Goal: Obtain resource: Download file/media

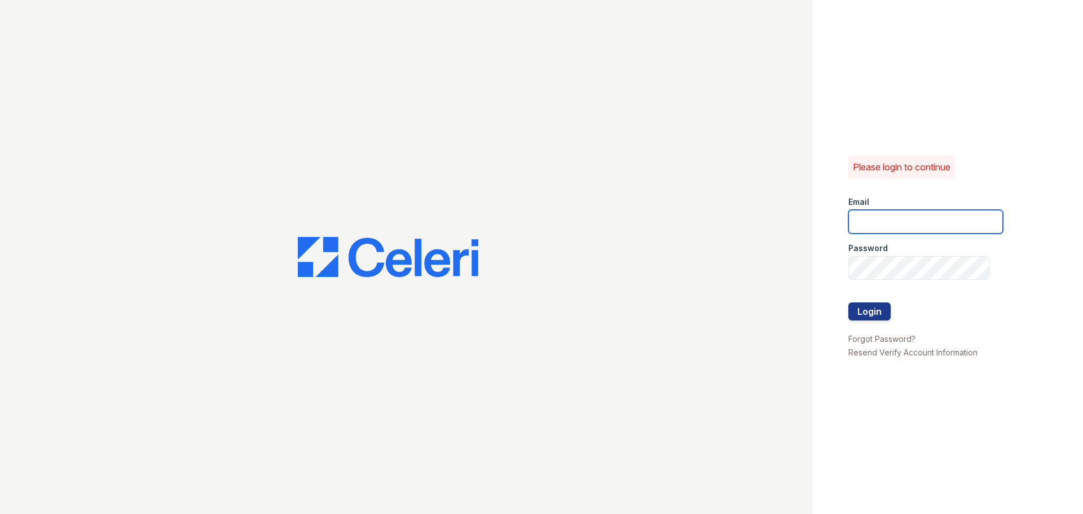
type input "theheightsatdunwoody@trinity-pm.com"
click at [881, 322] on div at bounding box center [925, 325] width 155 height 11
click at [879, 316] on button "Login" at bounding box center [869, 311] width 42 height 18
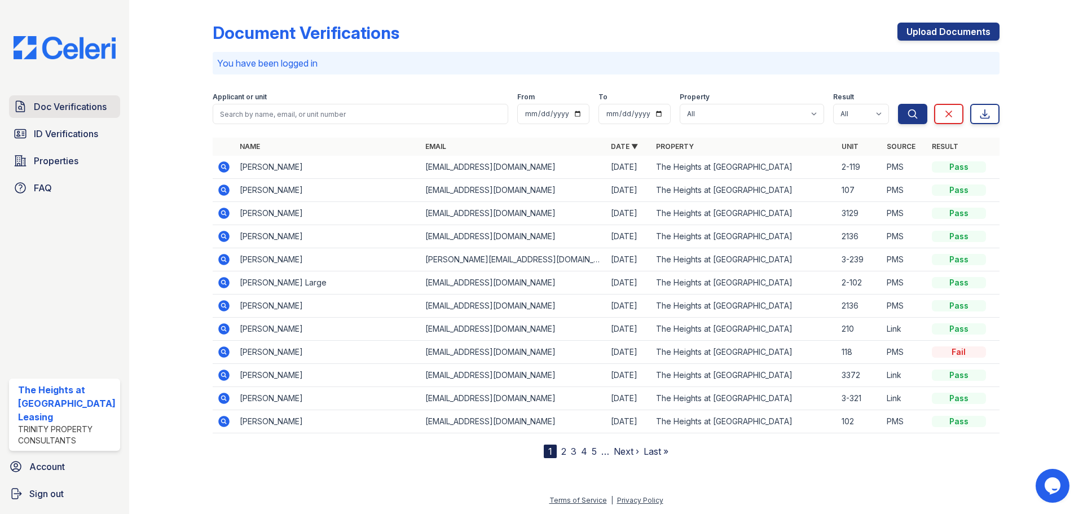
click at [72, 99] on link "Doc Verifications" at bounding box center [64, 106] width 111 height 23
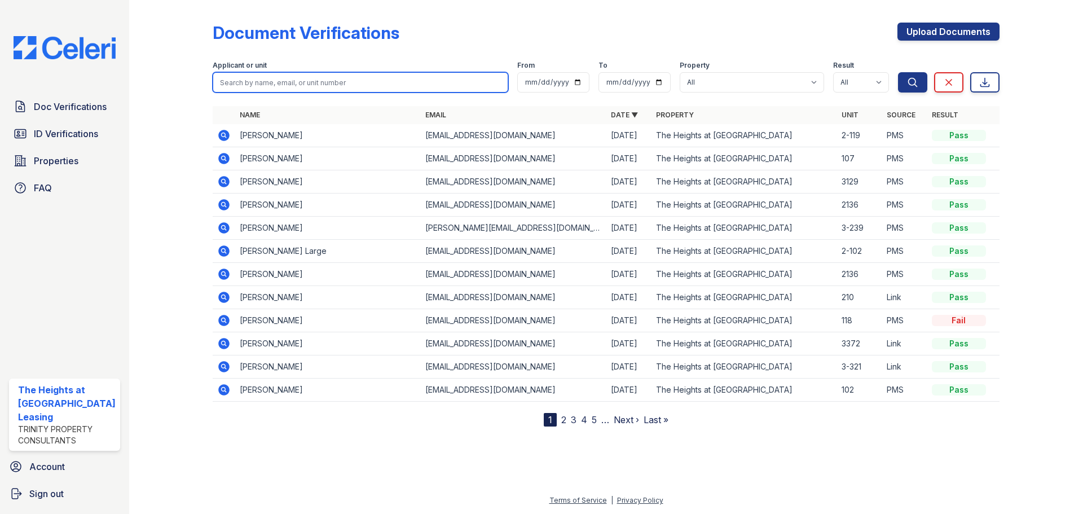
click at [265, 75] on input "search" at bounding box center [361, 82] width 296 height 20
click at [460, 16] on div "Document Verifications Upload Documents Filter Applicant or unit From To Proper…" at bounding box center [606, 216] width 787 height 422
click at [218, 133] on icon at bounding box center [223, 135] width 11 height 11
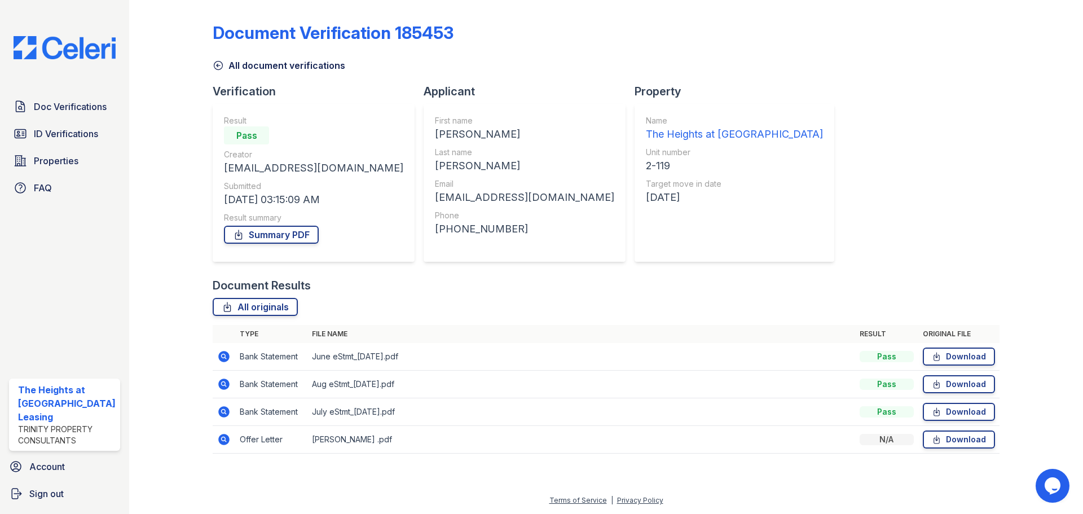
click at [221, 441] on icon at bounding box center [223, 439] width 11 height 11
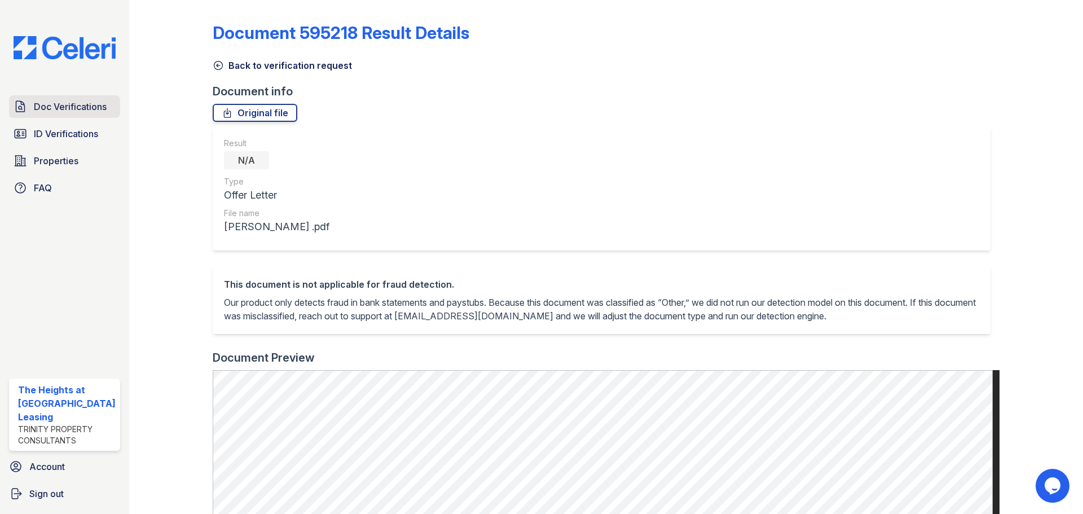
click at [53, 100] on span "Doc Verifications" at bounding box center [70, 107] width 73 height 14
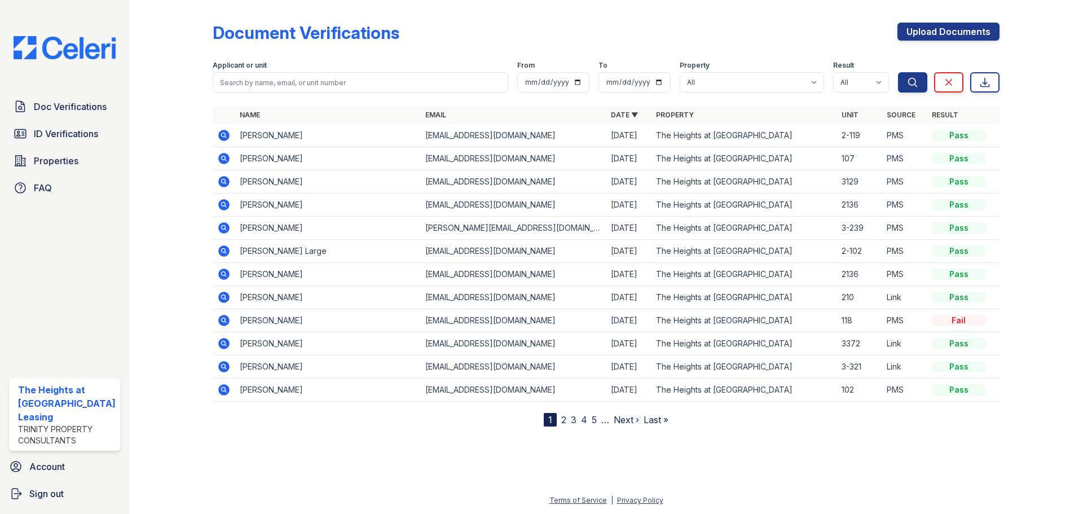
click at [223, 134] on icon at bounding box center [223, 134] width 3 height 3
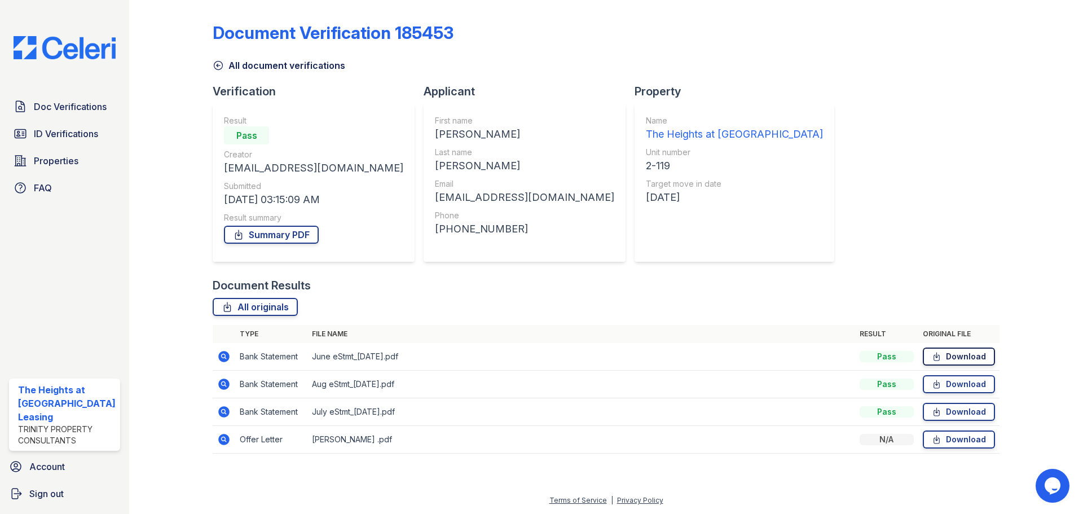
click at [963, 358] on link "Download" at bounding box center [959, 357] width 72 height 18
click at [957, 384] on link "Download" at bounding box center [959, 384] width 72 height 18
click at [955, 415] on link "Download" at bounding box center [959, 412] width 72 height 18
click at [951, 439] on link "Download" at bounding box center [959, 439] width 72 height 18
click at [820, 153] on div "Document Verification 185453 All document verifications Verification Result Pas…" at bounding box center [606, 235] width 787 height 460
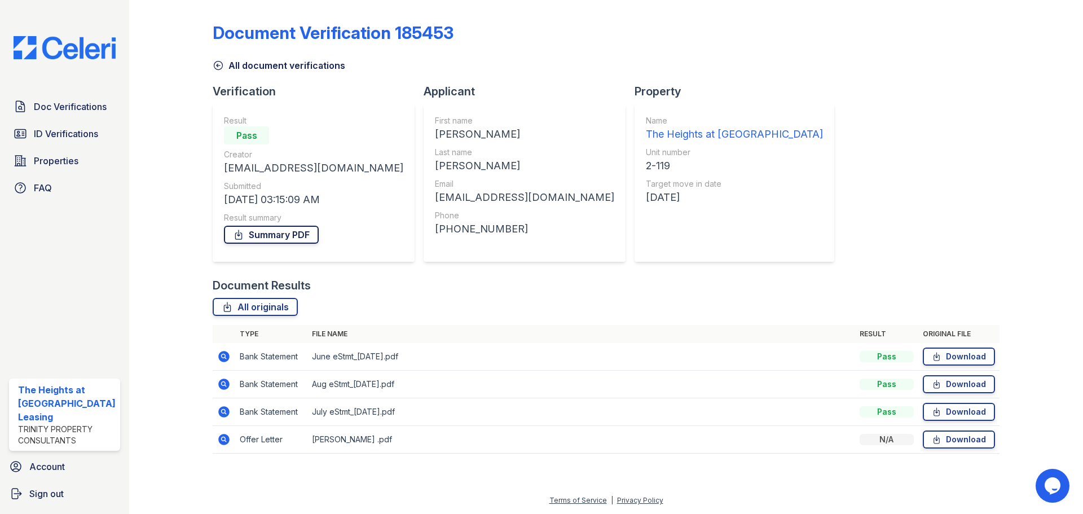
click at [266, 232] on link "Summary PDF" at bounding box center [271, 235] width 95 height 18
click at [61, 98] on link "Doc Verifications" at bounding box center [64, 106] width 111 height 23
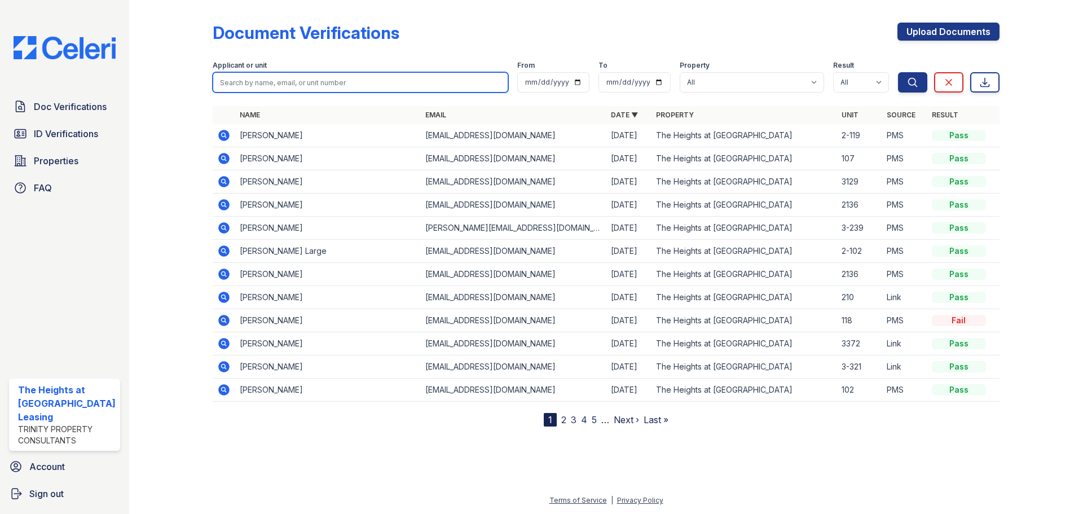
click at [347, 82] on input "search" at bounding box center [361, 82] width 296 height 20
paste input "Gibbs"
type input "Gibbs"
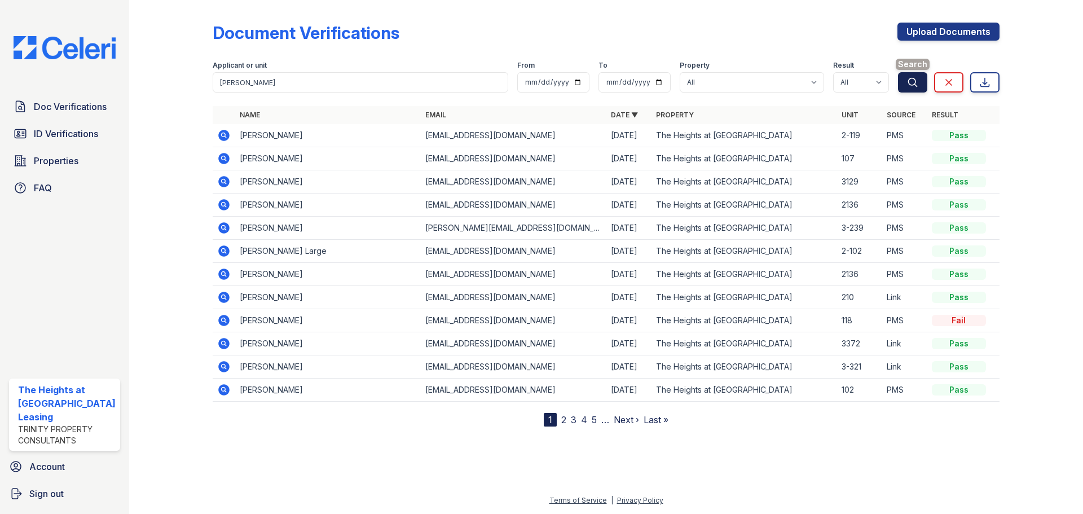
click at [916, 80] on icon "submit" at bounding box center [912, 82] width 11 height 11
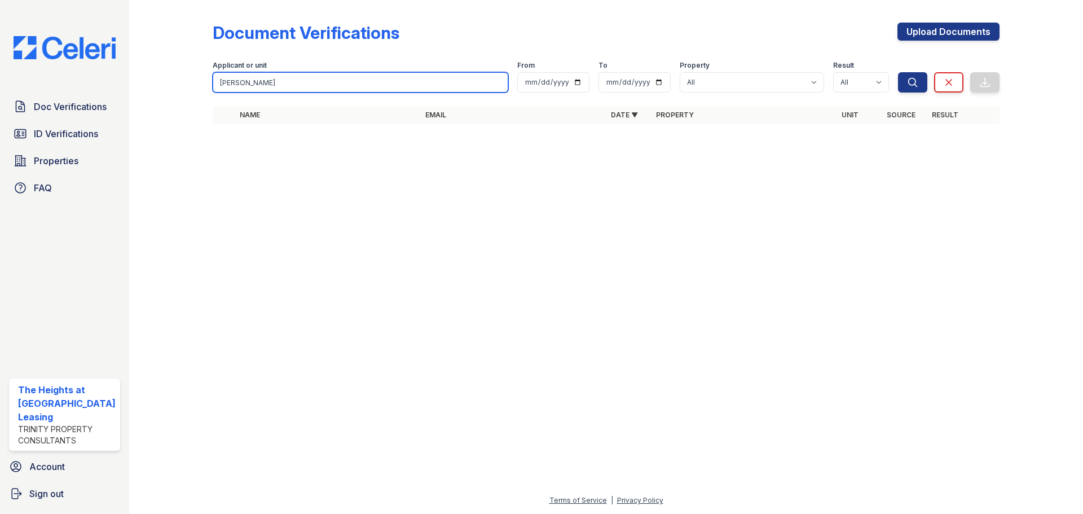
click at [256, 82] on input "Gibbs" at bounding box center [361, 82] width 296 height 20
paste input "Keria"
type input "Keria"
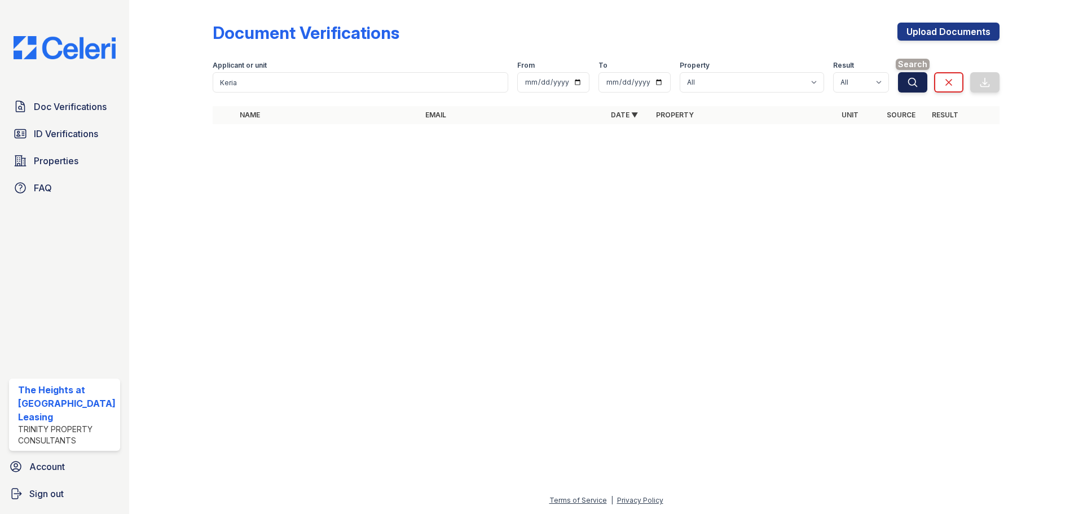
click at [904, 80] on button "Search" at bounding box center [912, 82] width 29 height 20
click at [100, 109] on span "Doc Verifications" at bounding box center [70, 107] width 73 height 14
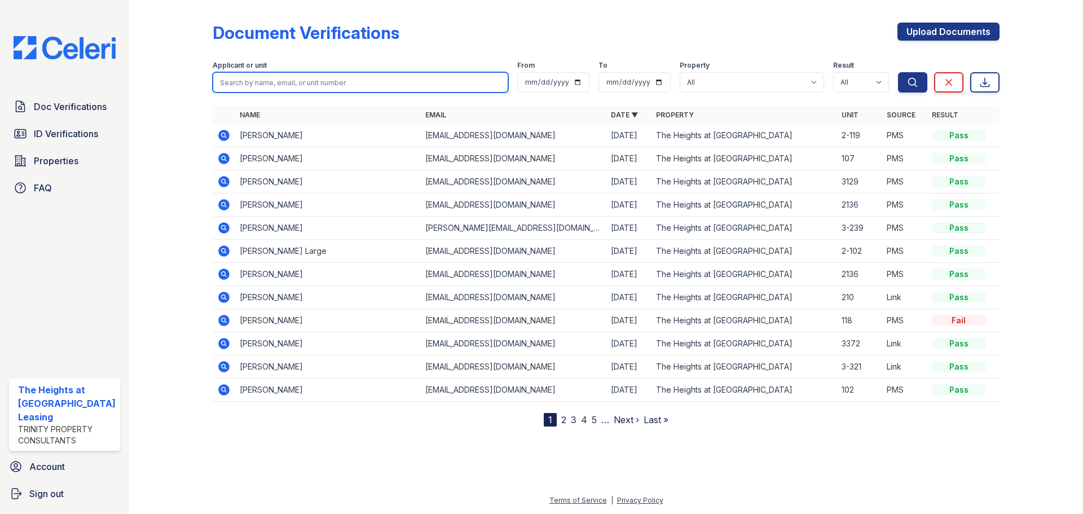
click at [260, 82] on input "search" at bounding box center [361, 82] width 296 height 20
paste input "Keria"
type input "Keria"
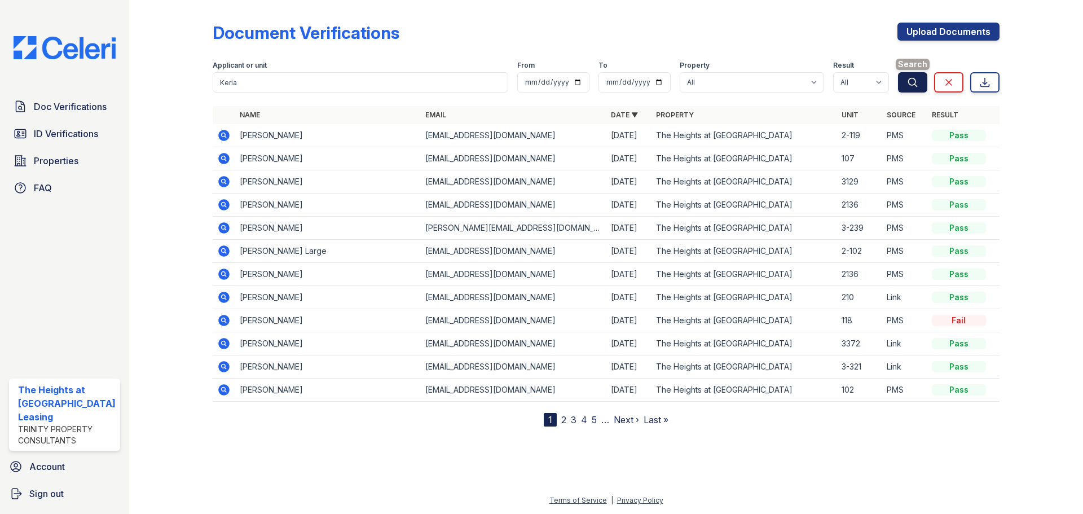
click at [906, 82] on button "Search" at bounding box center [912, 82] width 29 height 20
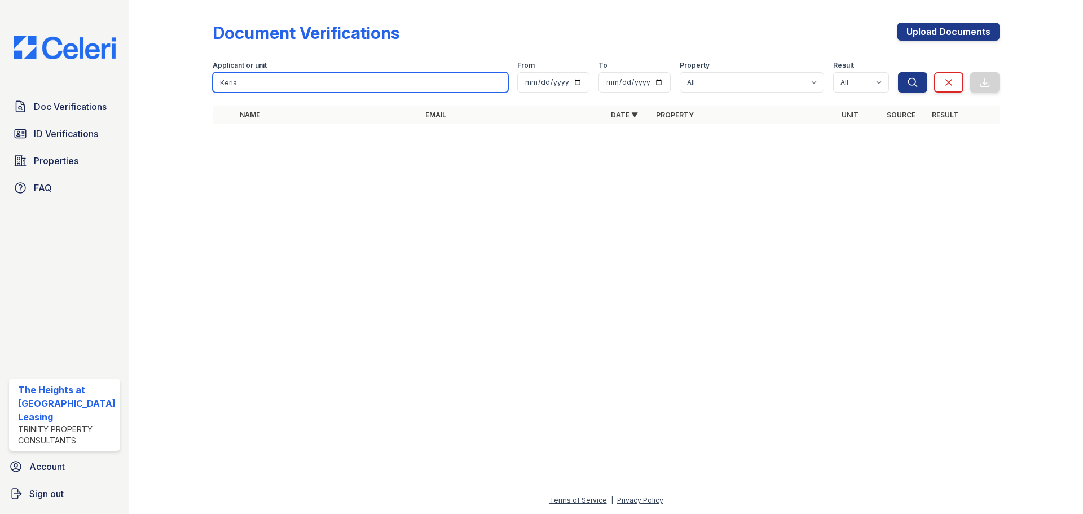
click at [222, 86] on input "Keria" at bounding box center [361, 82] width 296 height 20
paste input "[PERSON_NAME]"
type input "[PERSON_NAME]"
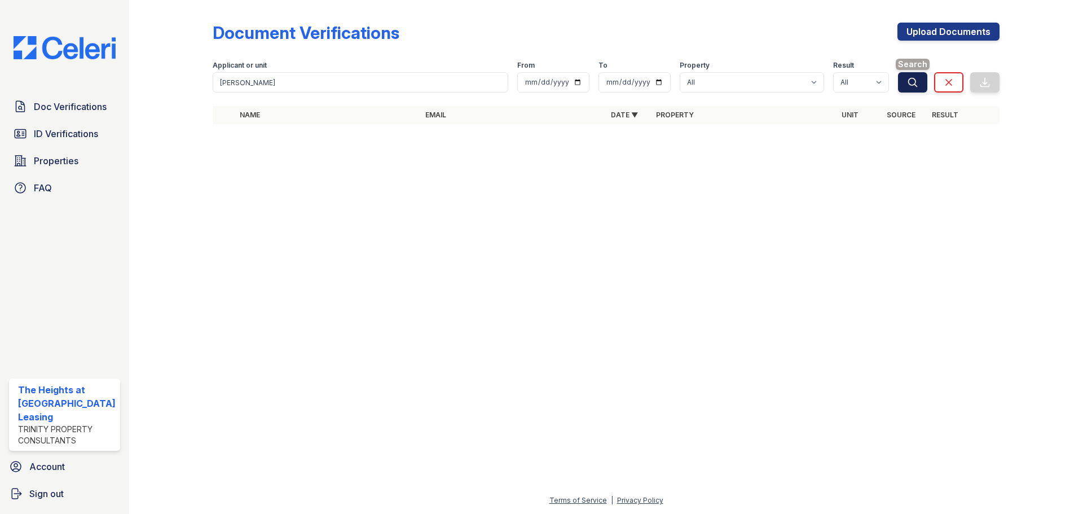
click at [903, 81] on button "Search" at bounding box center [912, 82] width 29 height 20
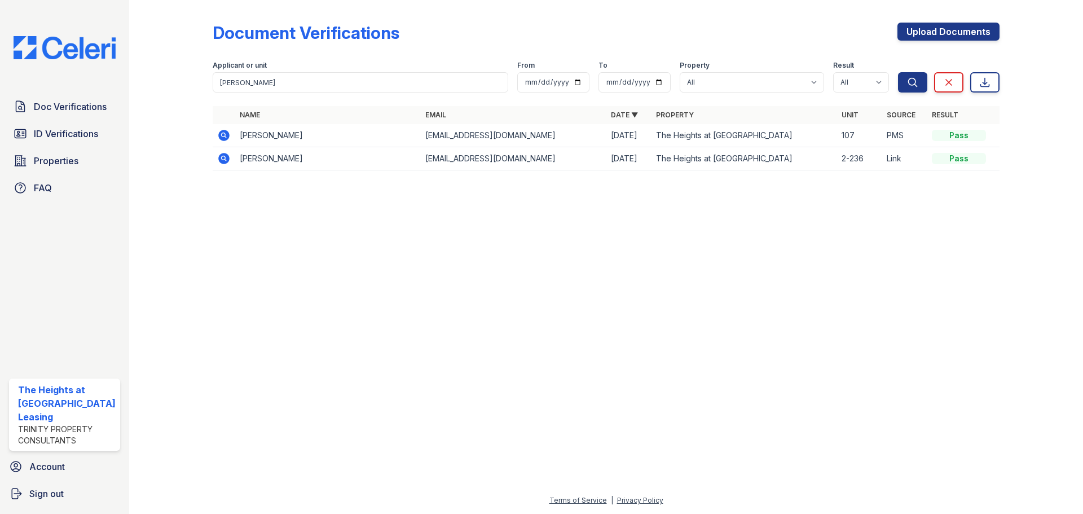
click at [222, 134] on icon at bounding box center [223, 134] width 3 height 3
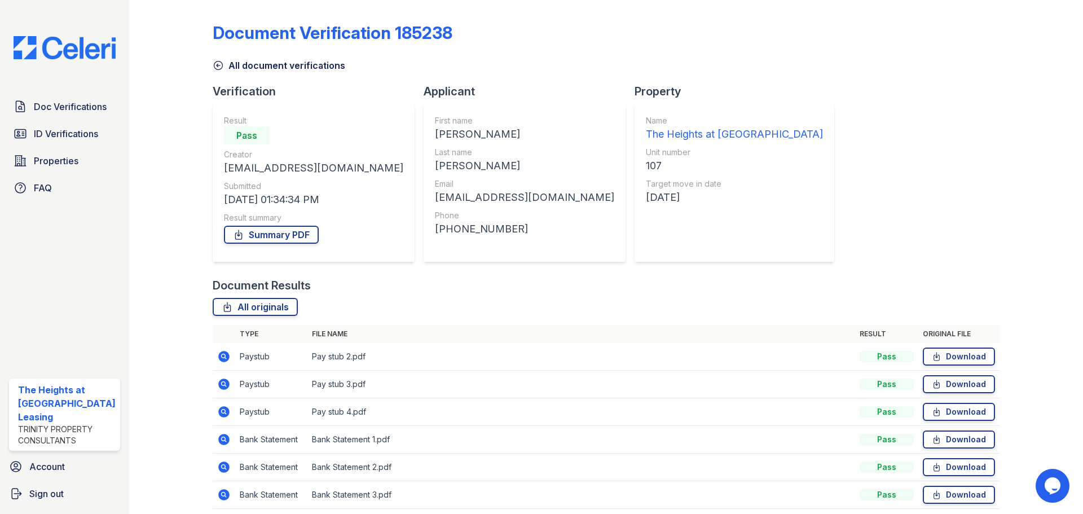
click at [874, 124] on div "Document Verification 185238 All document verifications Verification Result Pas…" at bounding box center [606, 263] width 787 height 516
click at [932, 355] on icon at bounding box center [937, 356] width 10 height 11
click at [933, 380] on icon at bounding box center [937, 384] width 10 height 11
drag, startPoint x: 936, startPoint y: 411, endPoint x: 939, endPoint y: 416, distance: 6.3
click at [936, 411] on link "Download" at bounding box center [959, 412] width 72 height 18
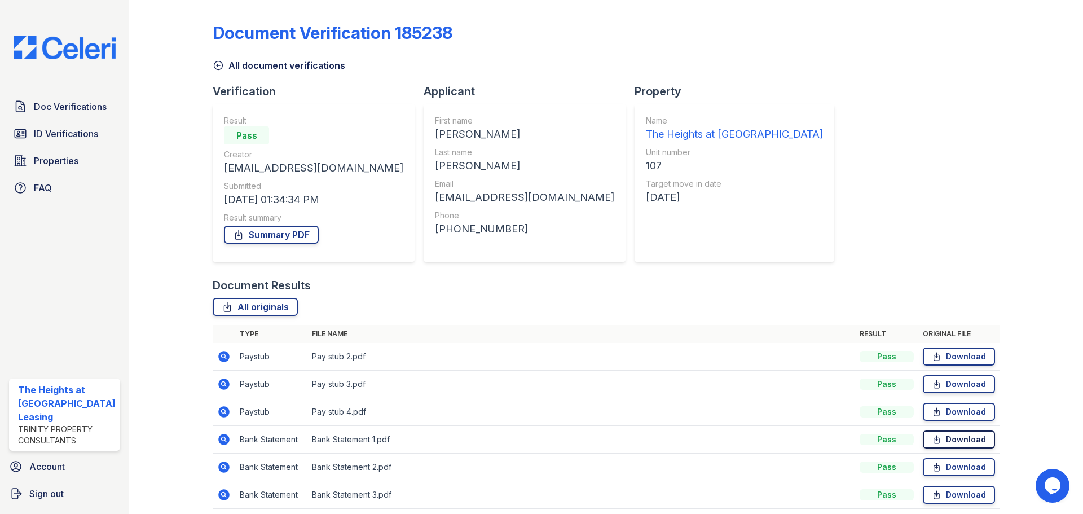
click at [942, 434] on link "Download" at bounding box center [959, 439] width 72 height 18
click at [944, 464] on link "Download" at bounding box center [959, 467] width 72 height 18
drag, startPoint x: 942, startPoint y: 466, endPoint x: 947, endPoint y: 485, distance: 19.5
click at [942, 467] on link "Download" at bounding box center [959, 467] width 72 height 18
click at [944, 495] on link "Download" at bounding box center [959, 495] width 72 height 18
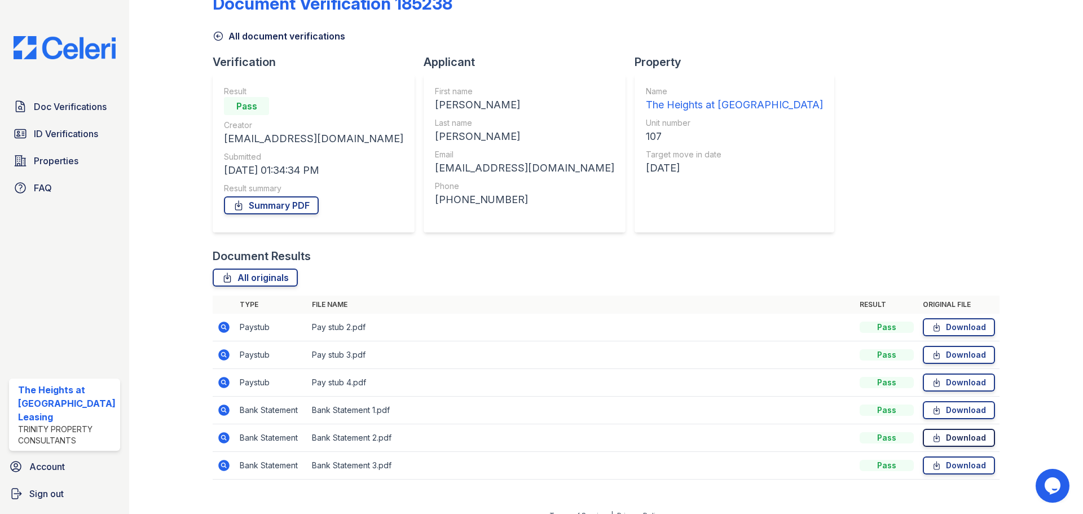
scroll to position [45, 0]
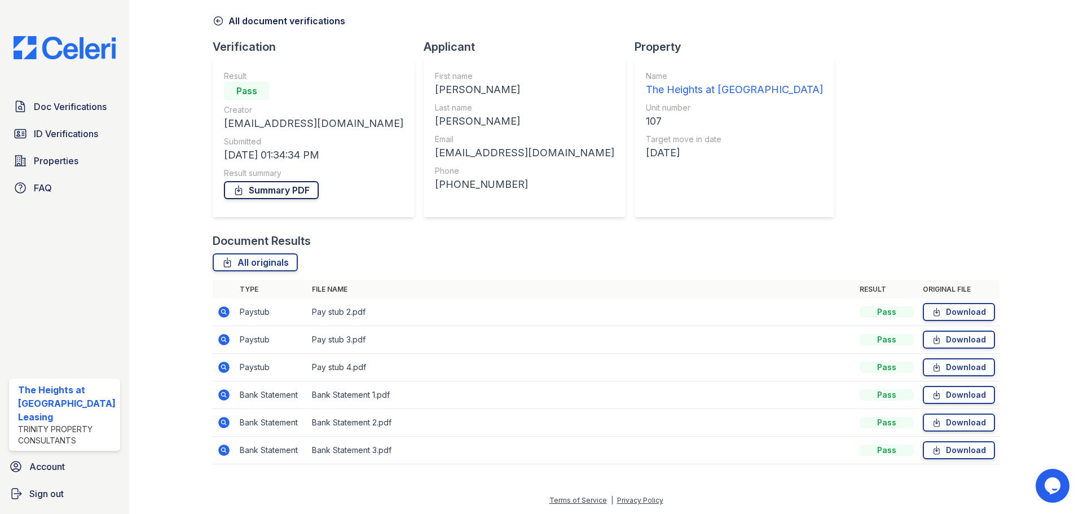
click at [263, 191] on link "Summary PDF" at bounding box center [271, 190] width 95 height 18
click at [165, 104] on div at bounding box center [179, 218] width 65 height 516
